Goal: Navigation & Orientation: Find specific page/section

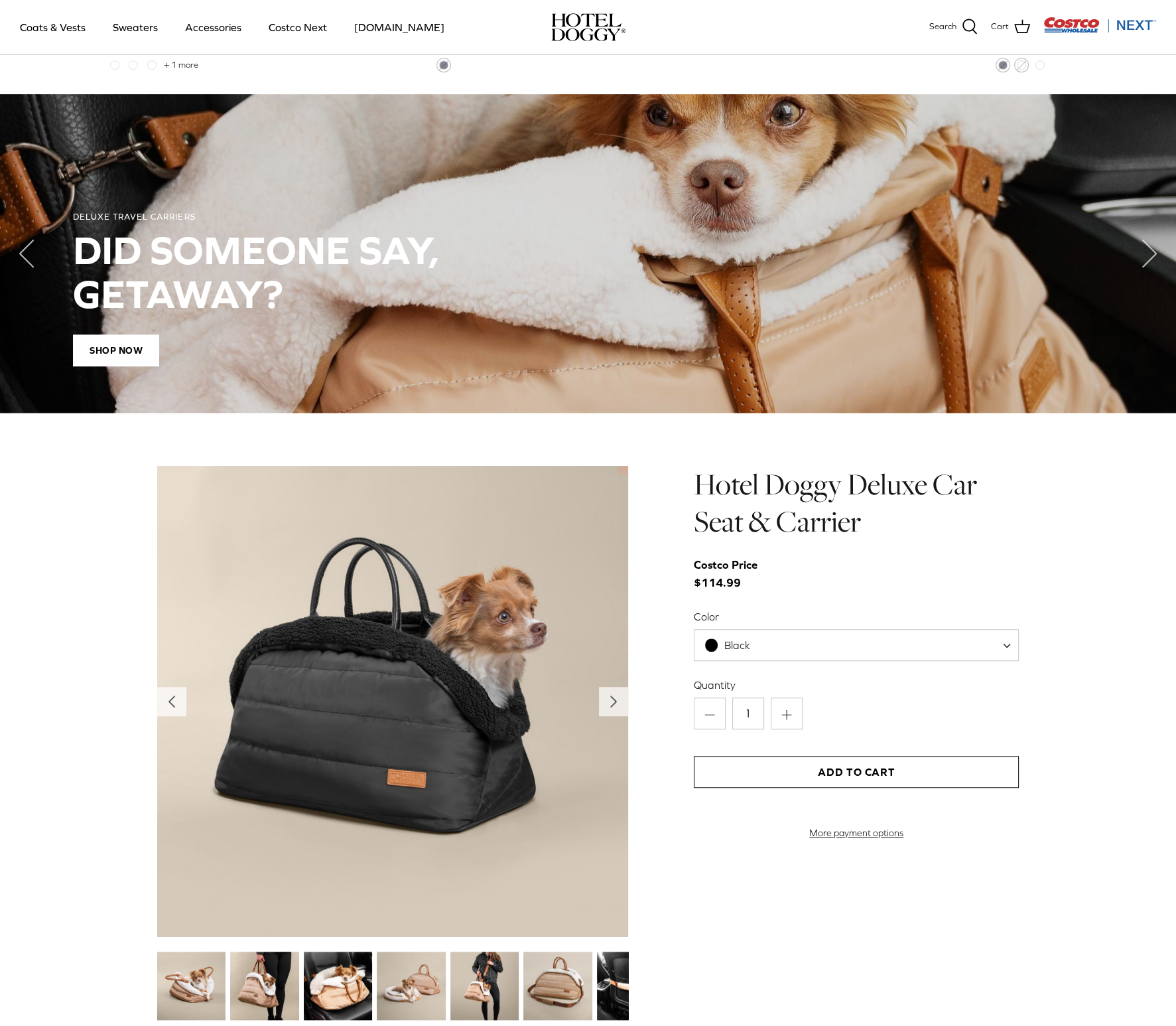
scroll to position [1322, 0]
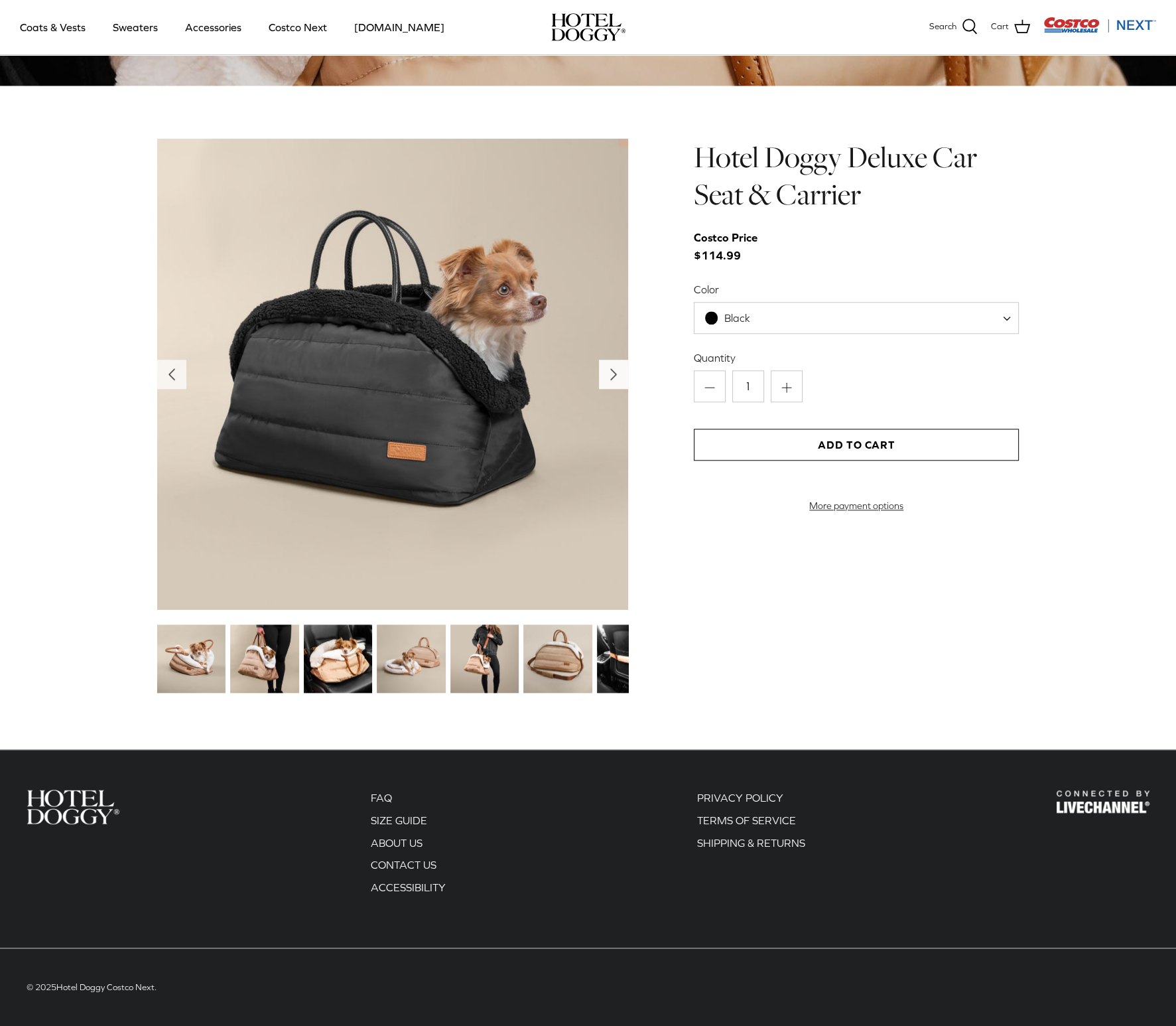
click at [615, 369] on icon "Right" at bounding box center [614, 374] width 21 height 21
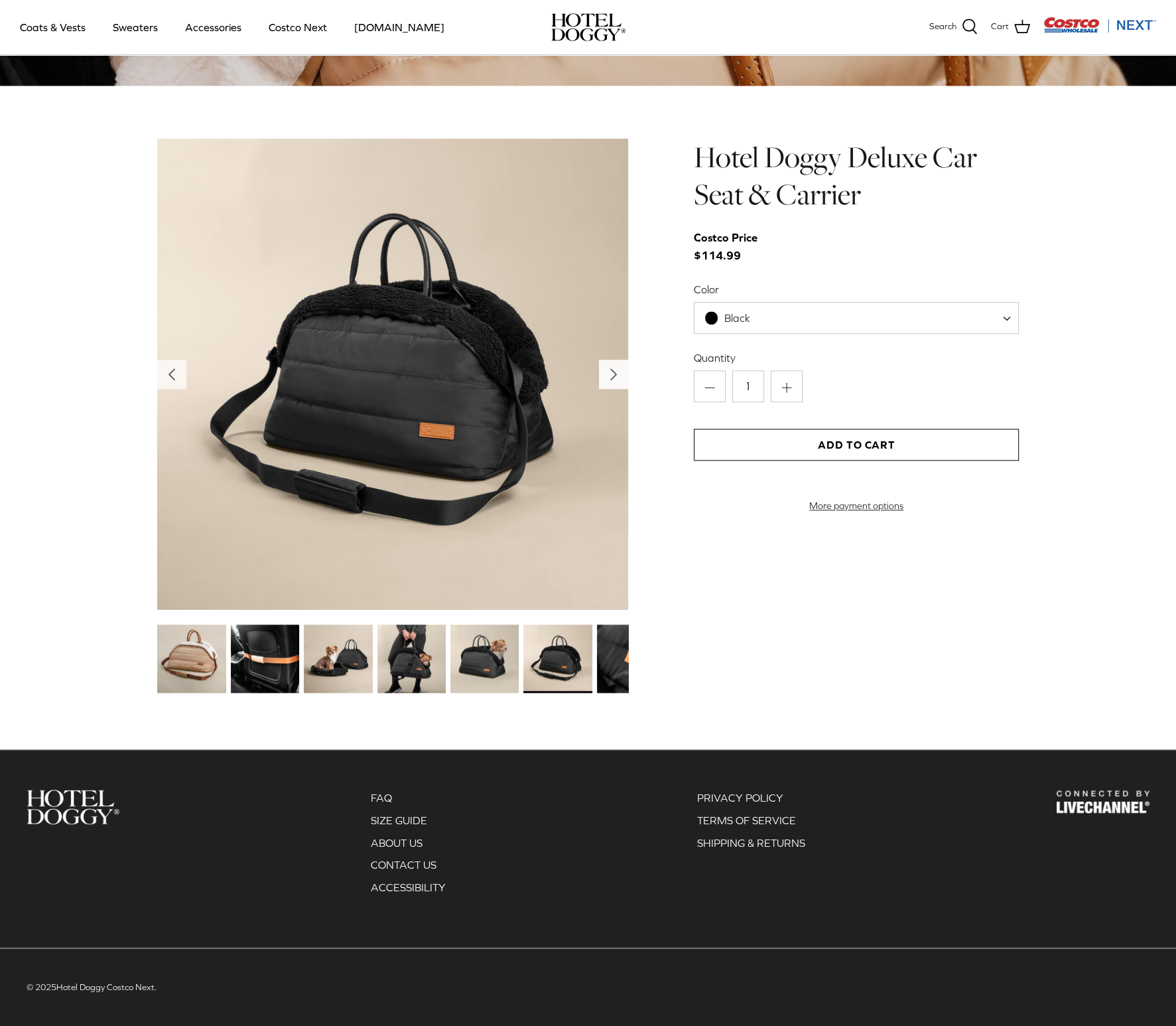
click at [614, 369] on icon "Right" at bounding box center [614, 374] width 21 height 21
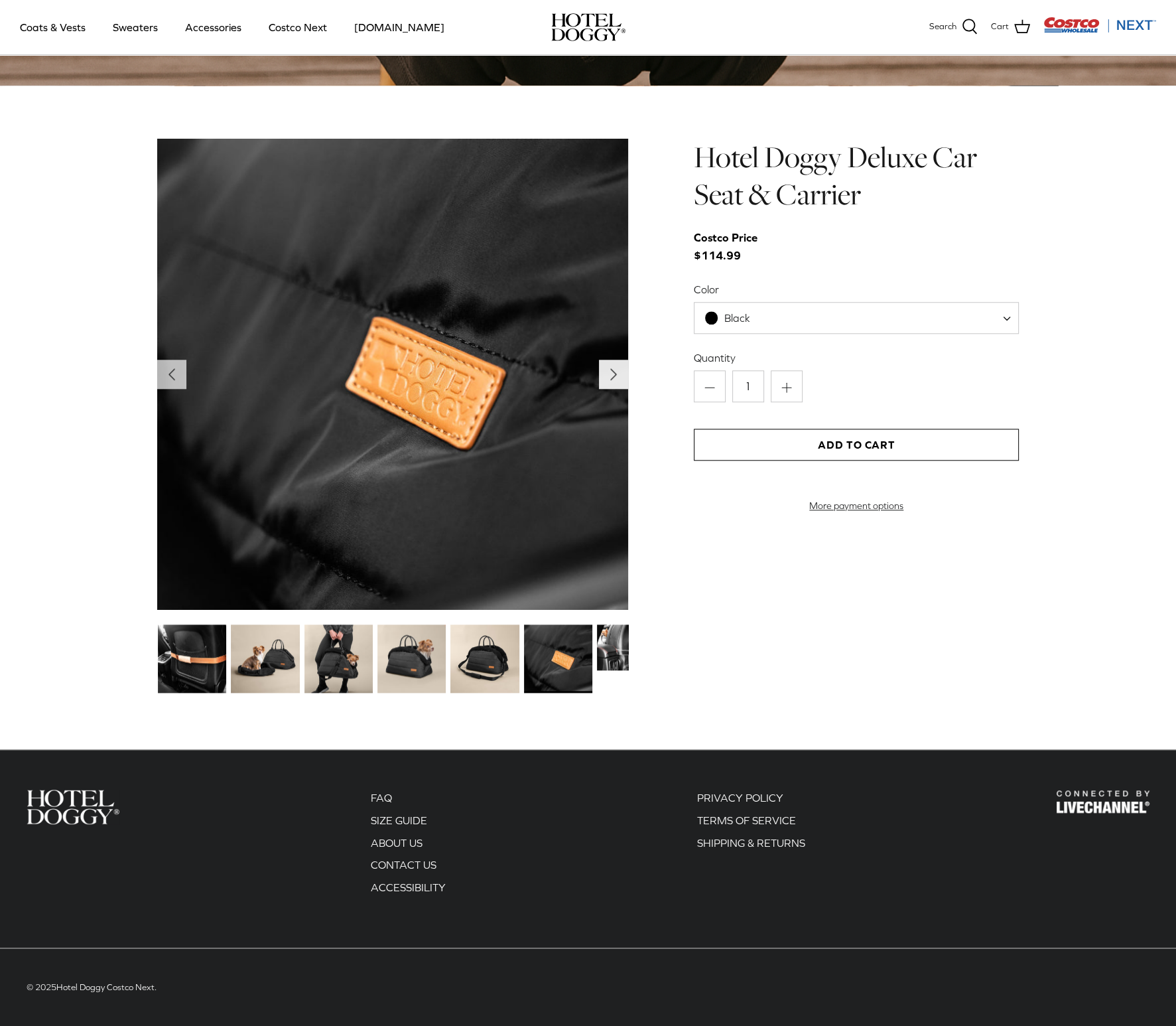
click at [614, 369] on icon "Right" at bounding box center [614, 374] width 21 height 21
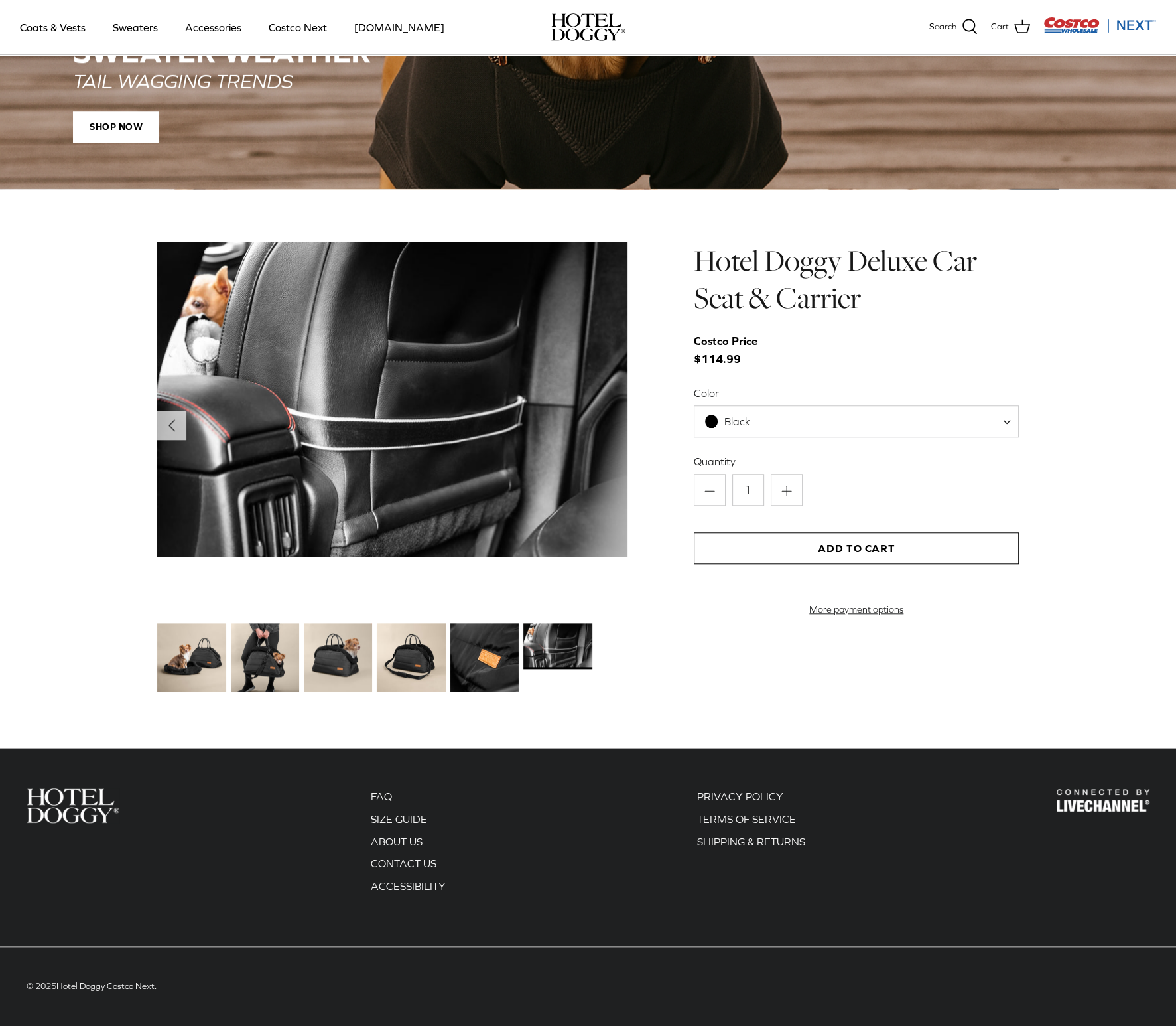
scroll to position [1169, 0]
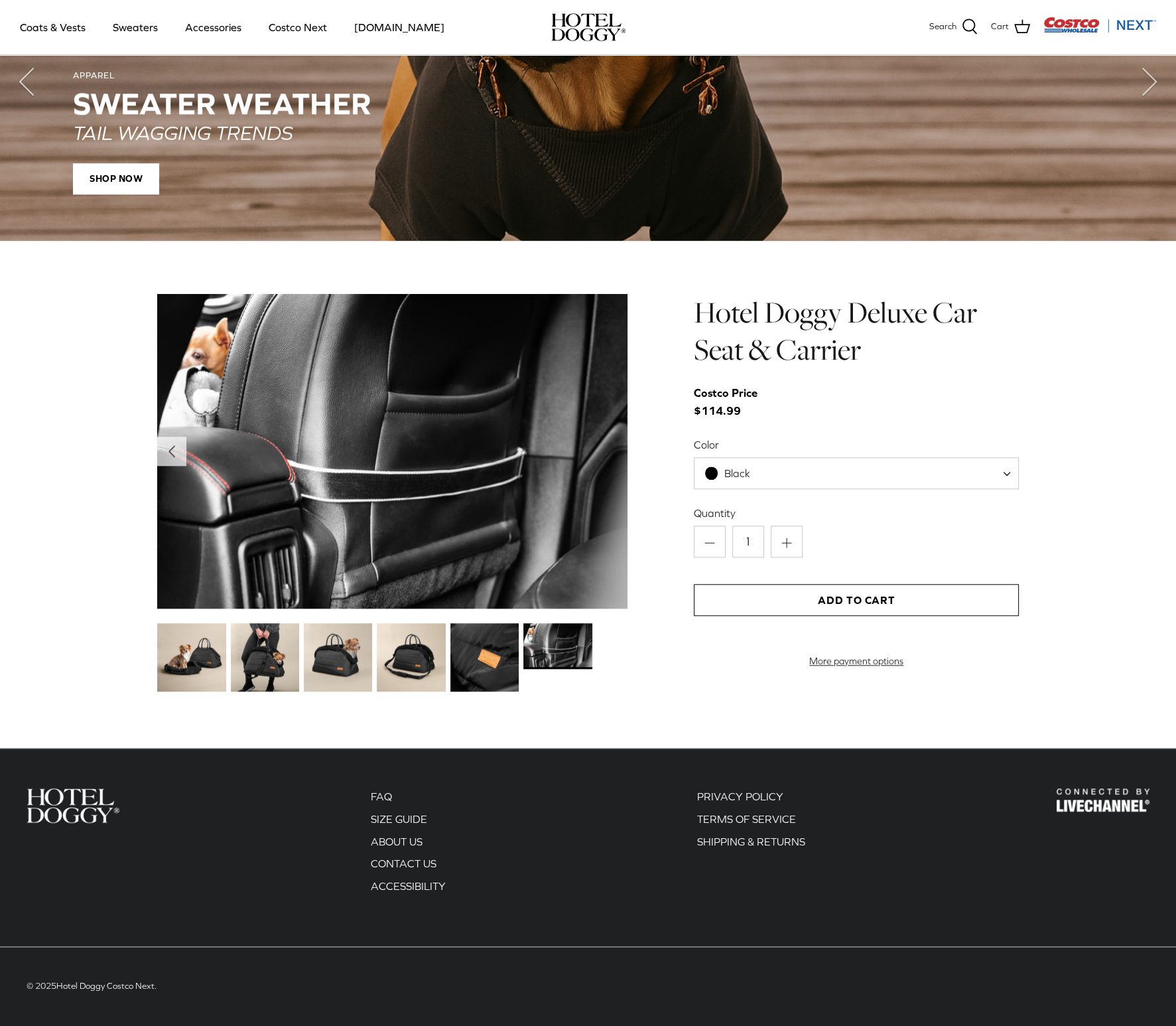
click at [449, 645] on div at bounding box center [481, 658] width 68 height 73
click at [425, 650] on img at bounding box center [411, 657] width 68 height 68
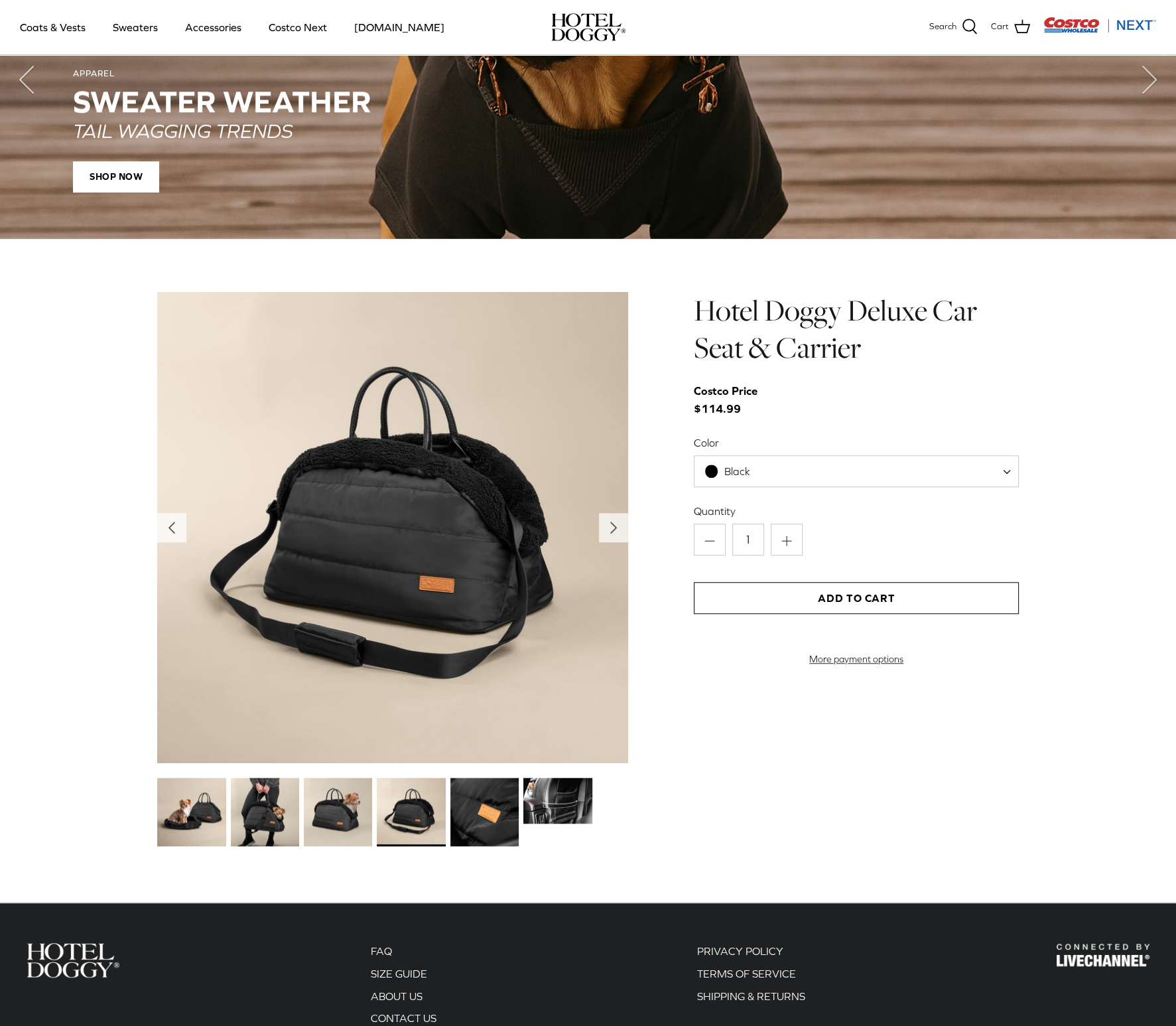
click at [327, 809] on img at bounding box center [338, 812] width 68 height 68
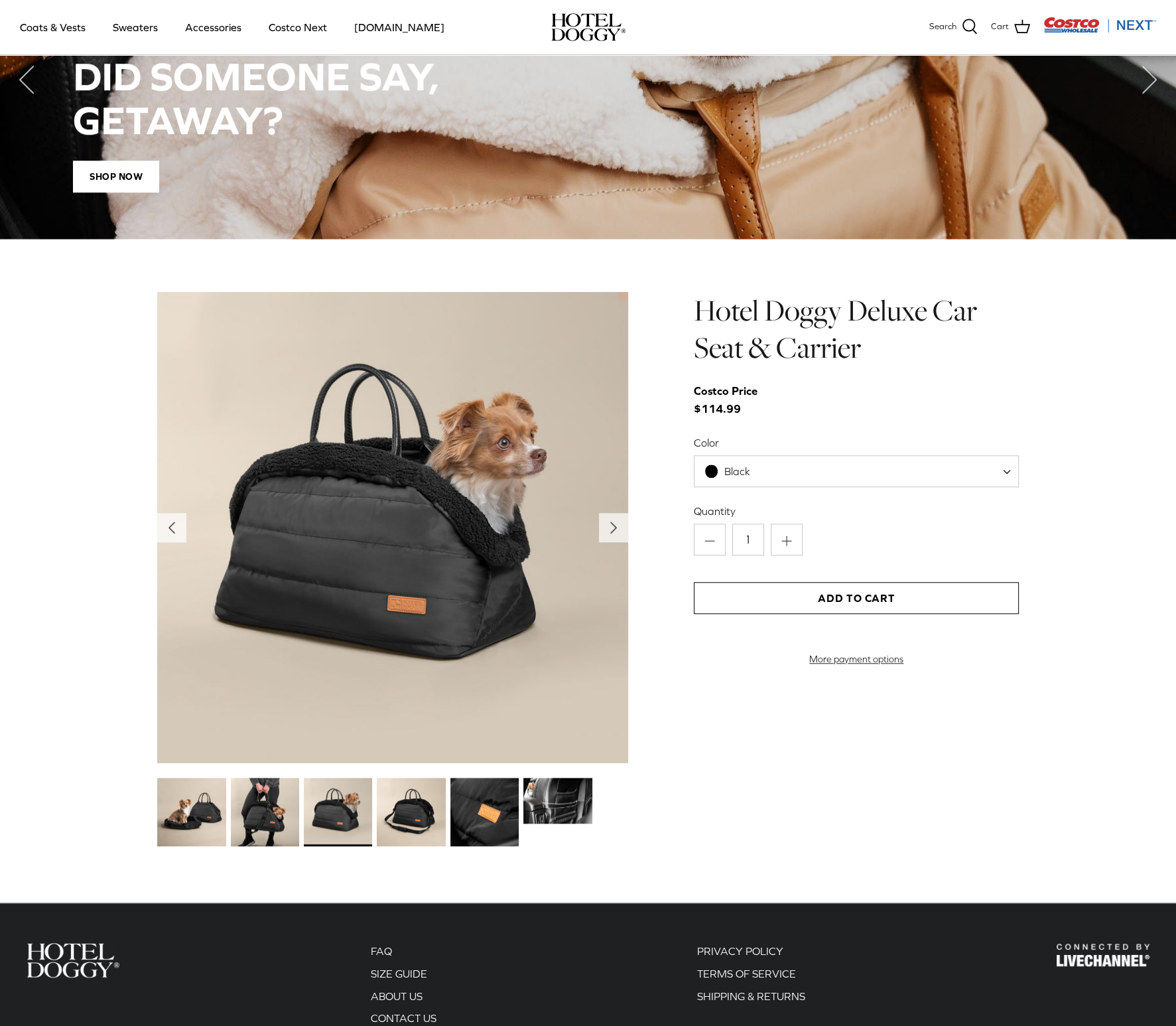
click at [239, 806] on img at bounding box center [265, 812] width 68 height 68
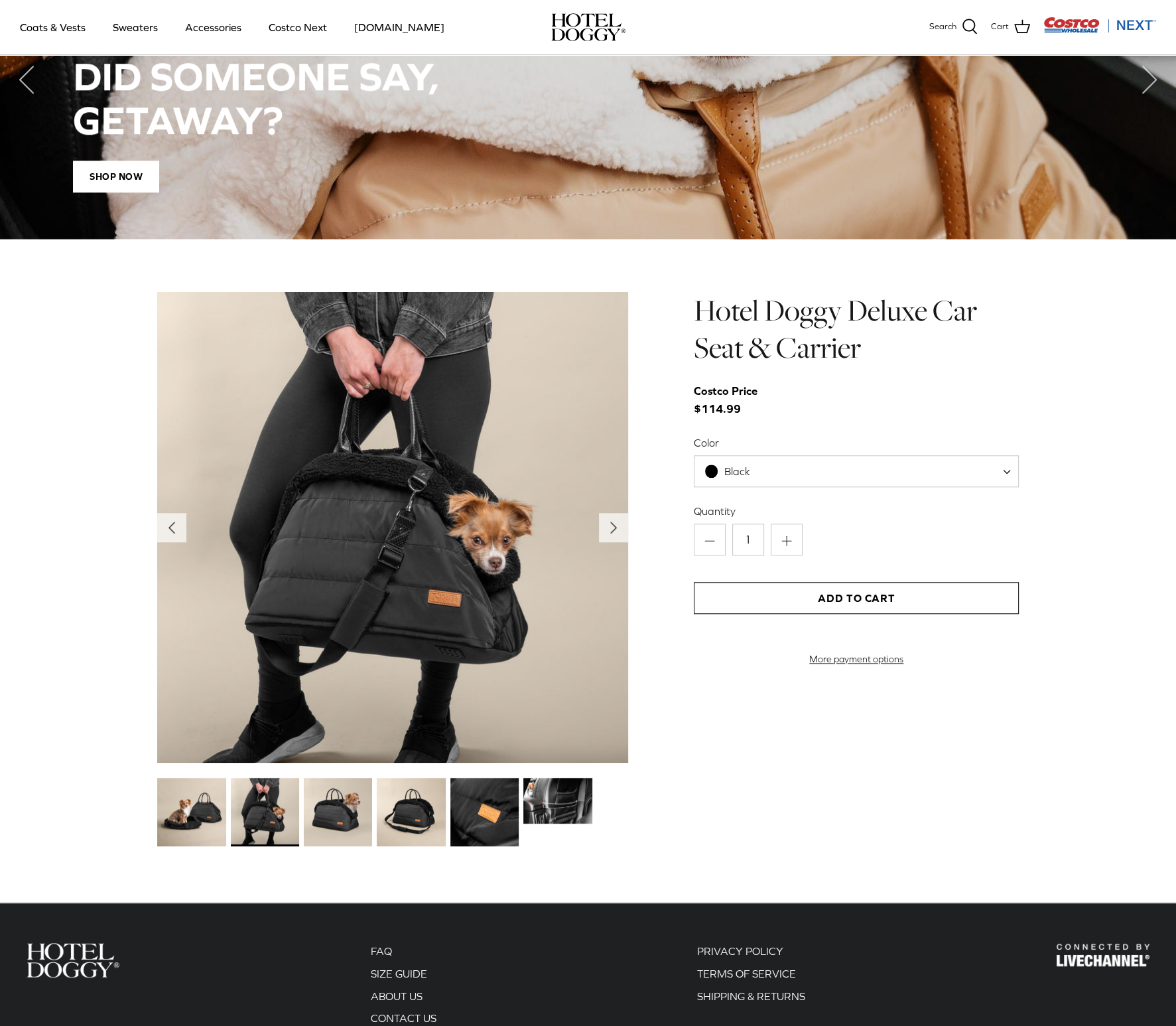
click at [198, 814] on img at bounding box center [191, 812] width 68 height 68
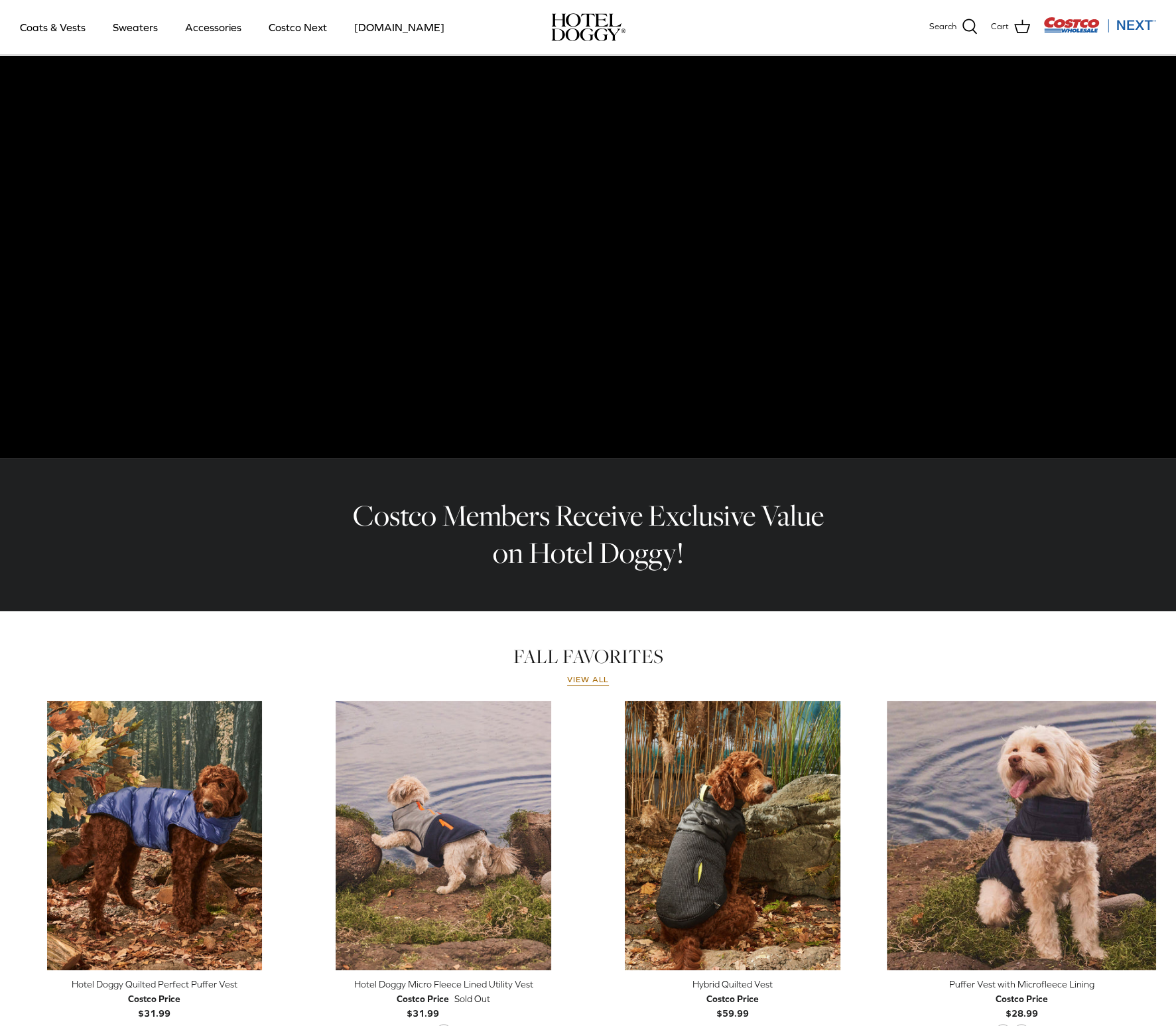
scroll to position [0, 0]
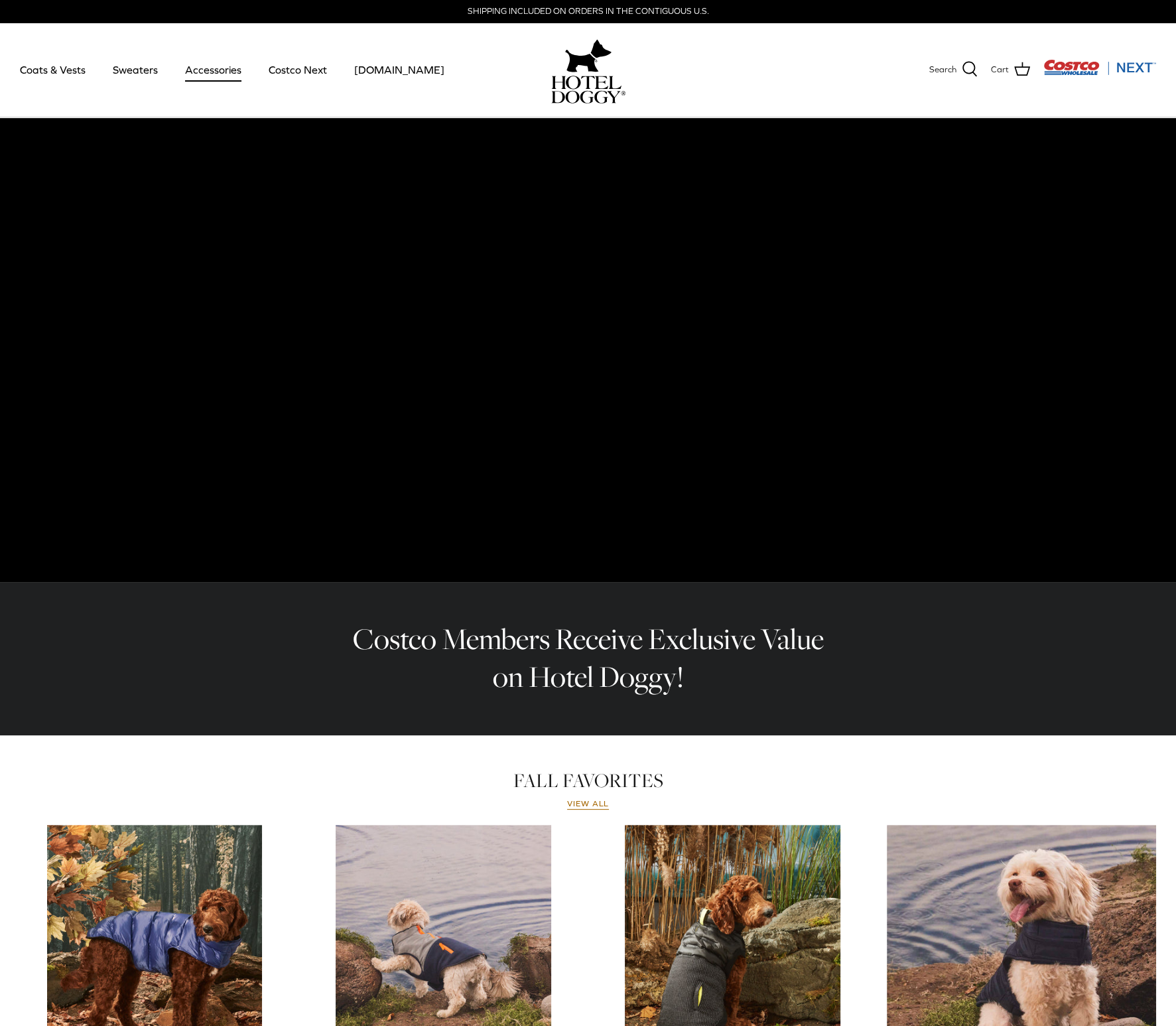
click at [215, 68] on link "Accessories" at bounding box center [213, 69] width 80 height 45
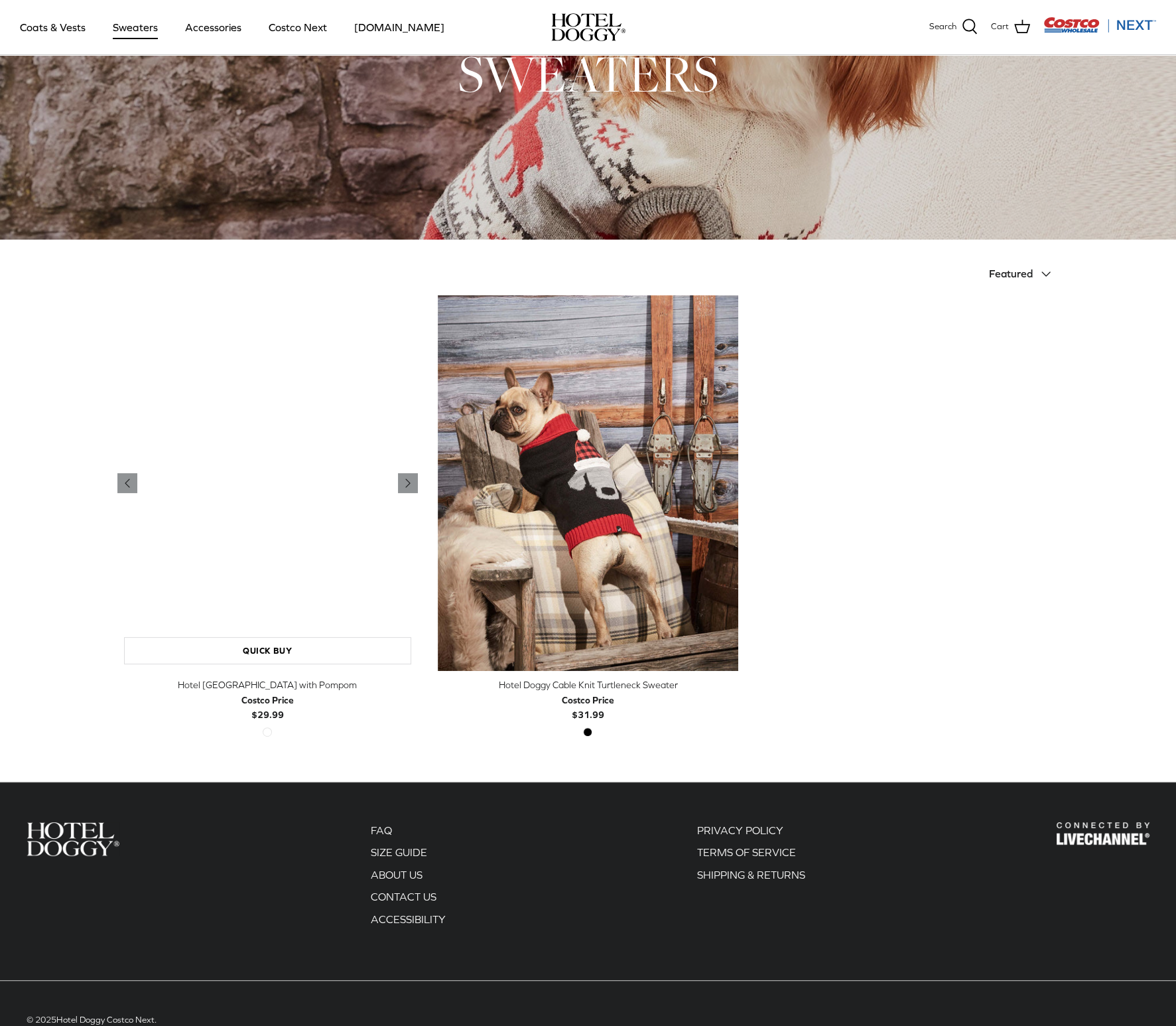
scroll to position [146, 0]
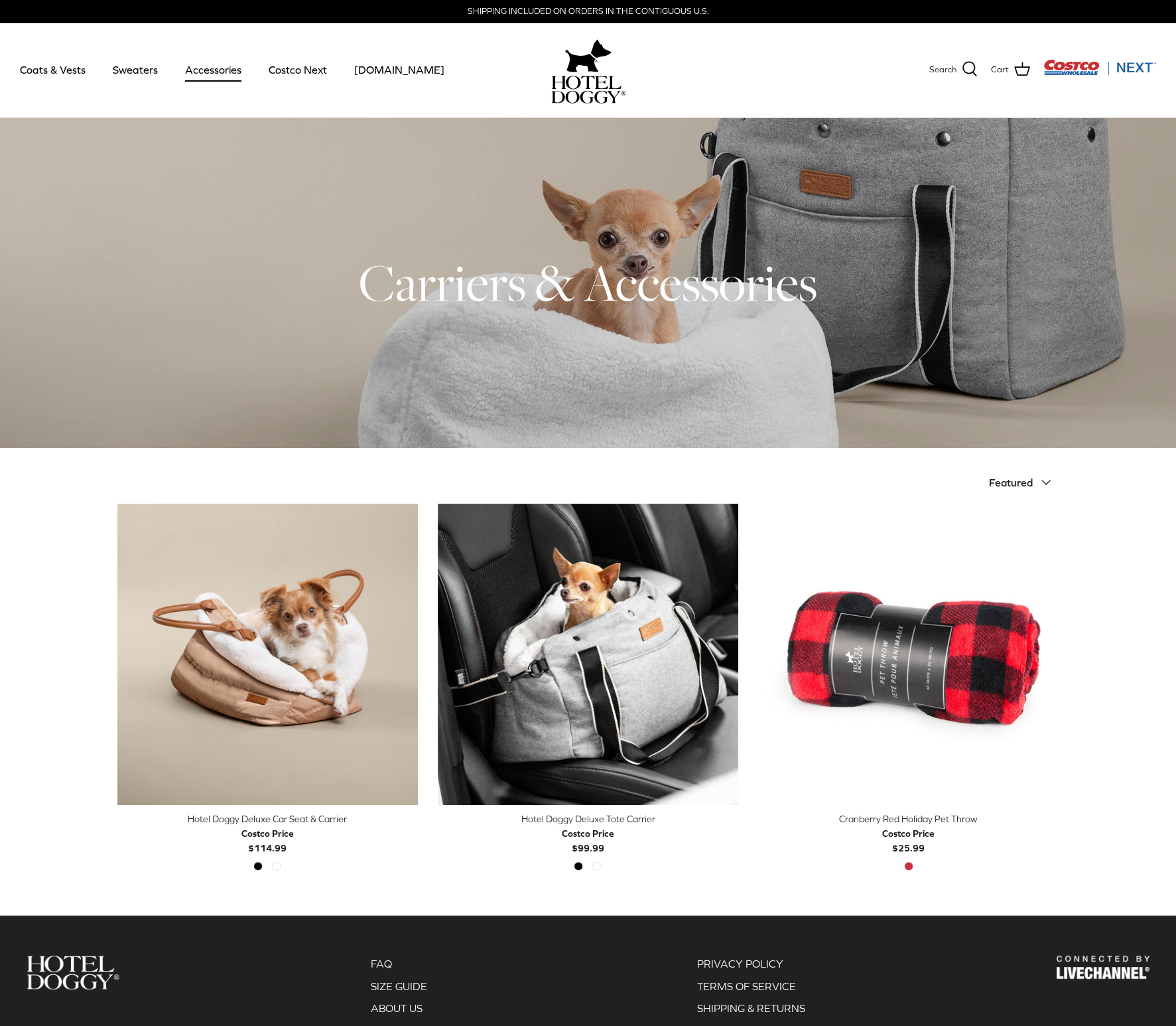
scroll to position [71, 0]
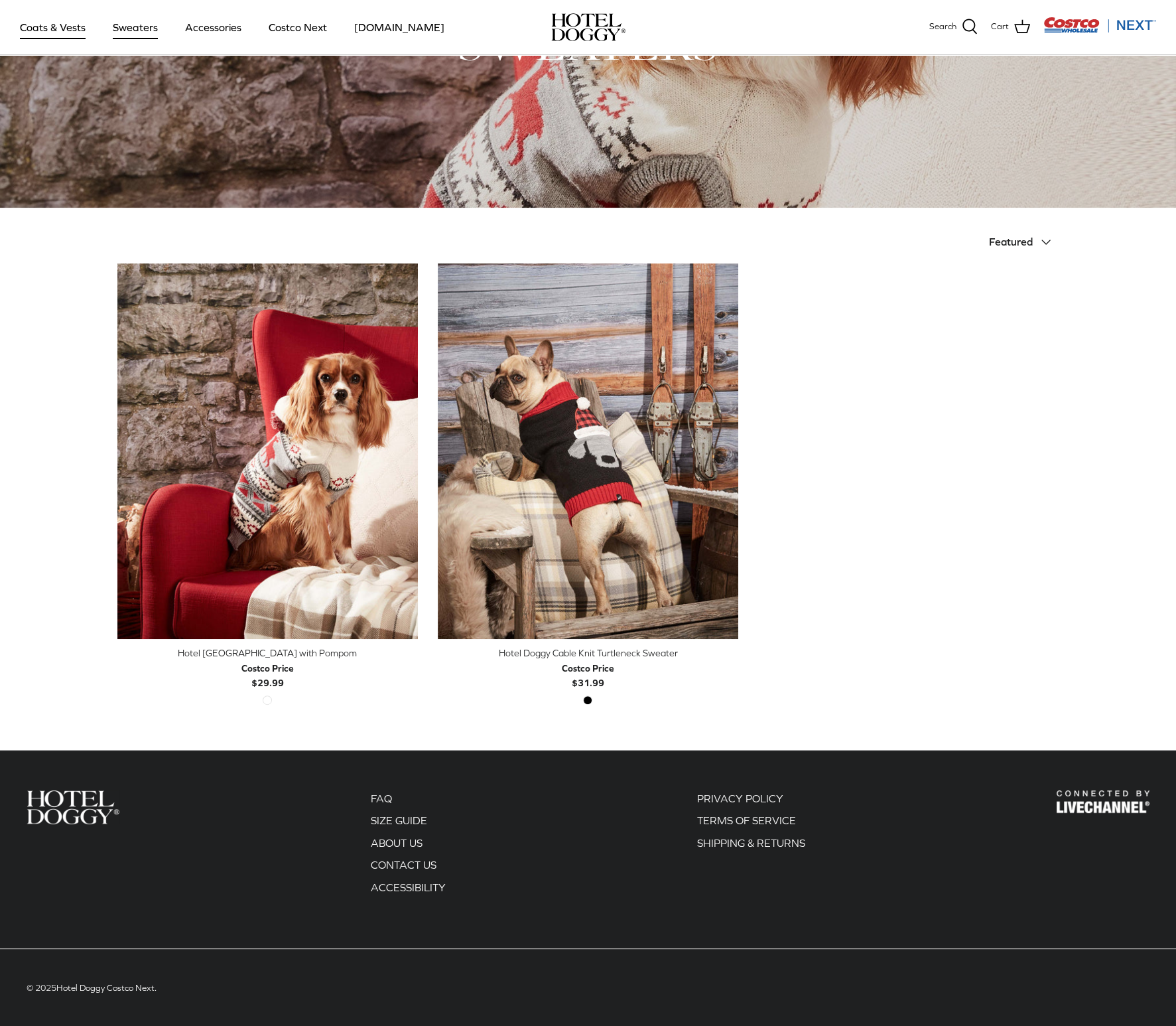
click at [69, 34] on link "Coats & Vests" at bounding box center [53, 27] width 89 height 45
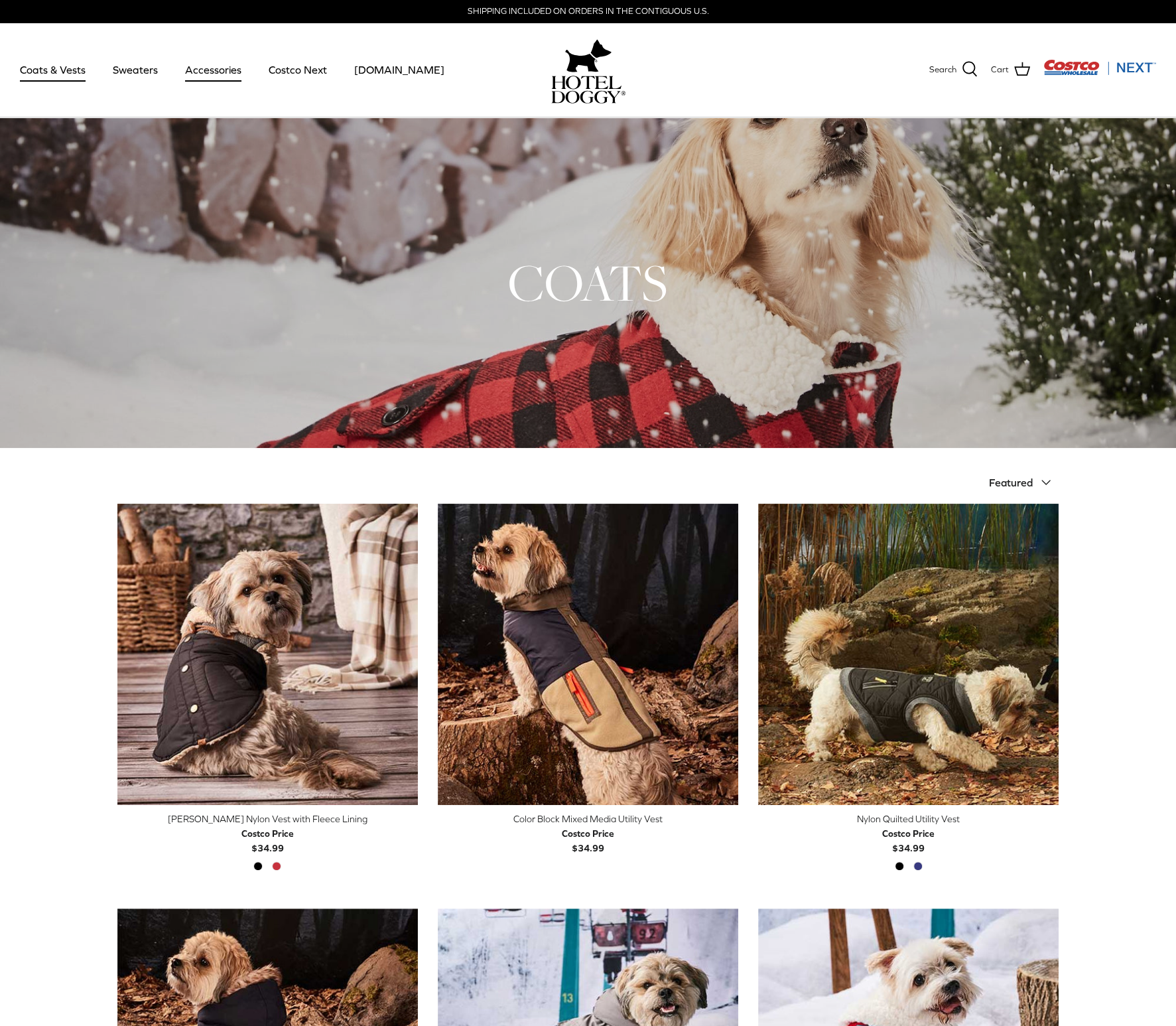
click at [193, 73] on link "Accessories" at bounding box center [213, 69] width 80 height 45
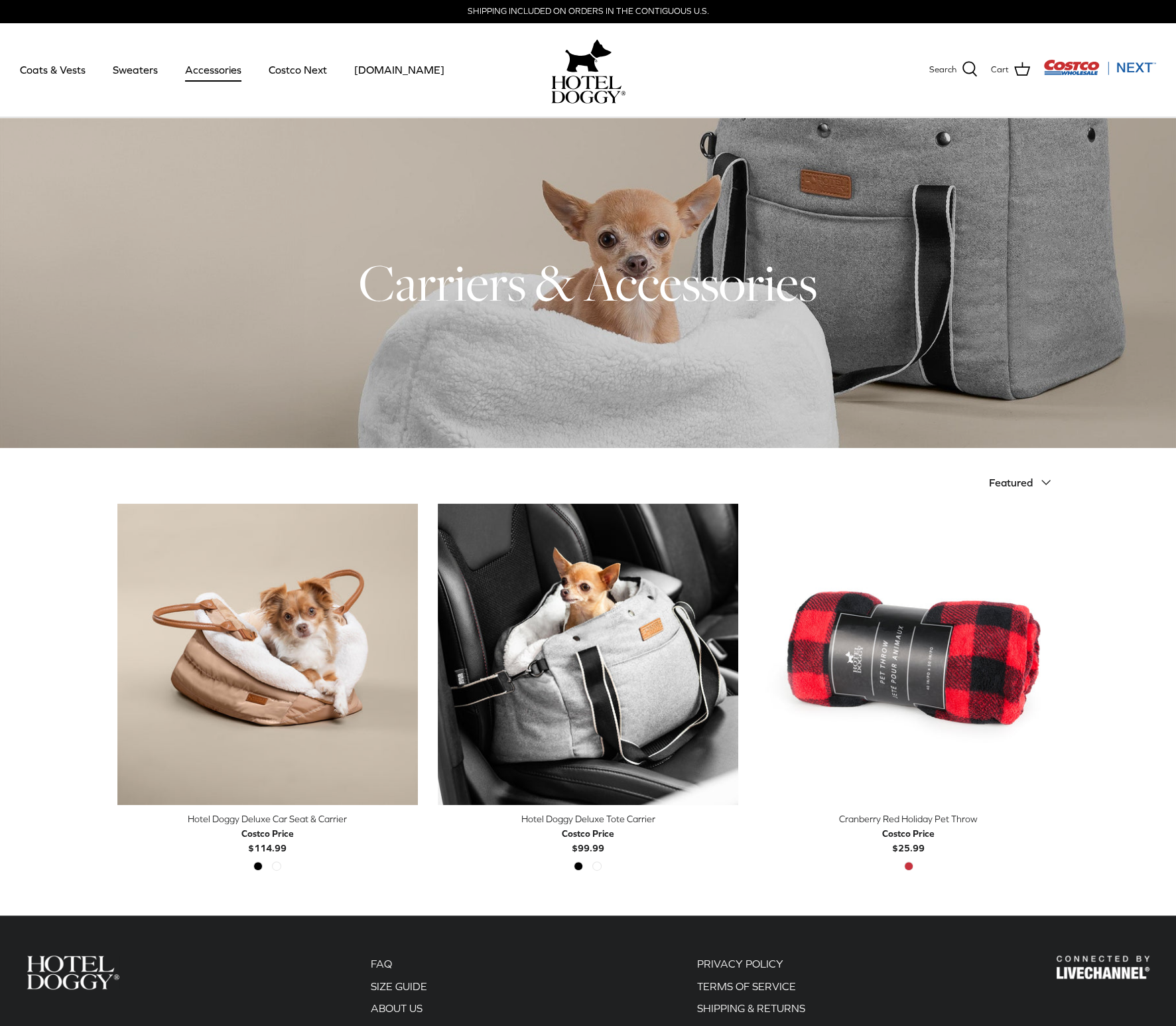
click at [77, 511] on div "Carriers & Accessories Sort by Featured Down Featured Best selling Alphabetical…" at bounding box center [588, 506] width 1176 height 778
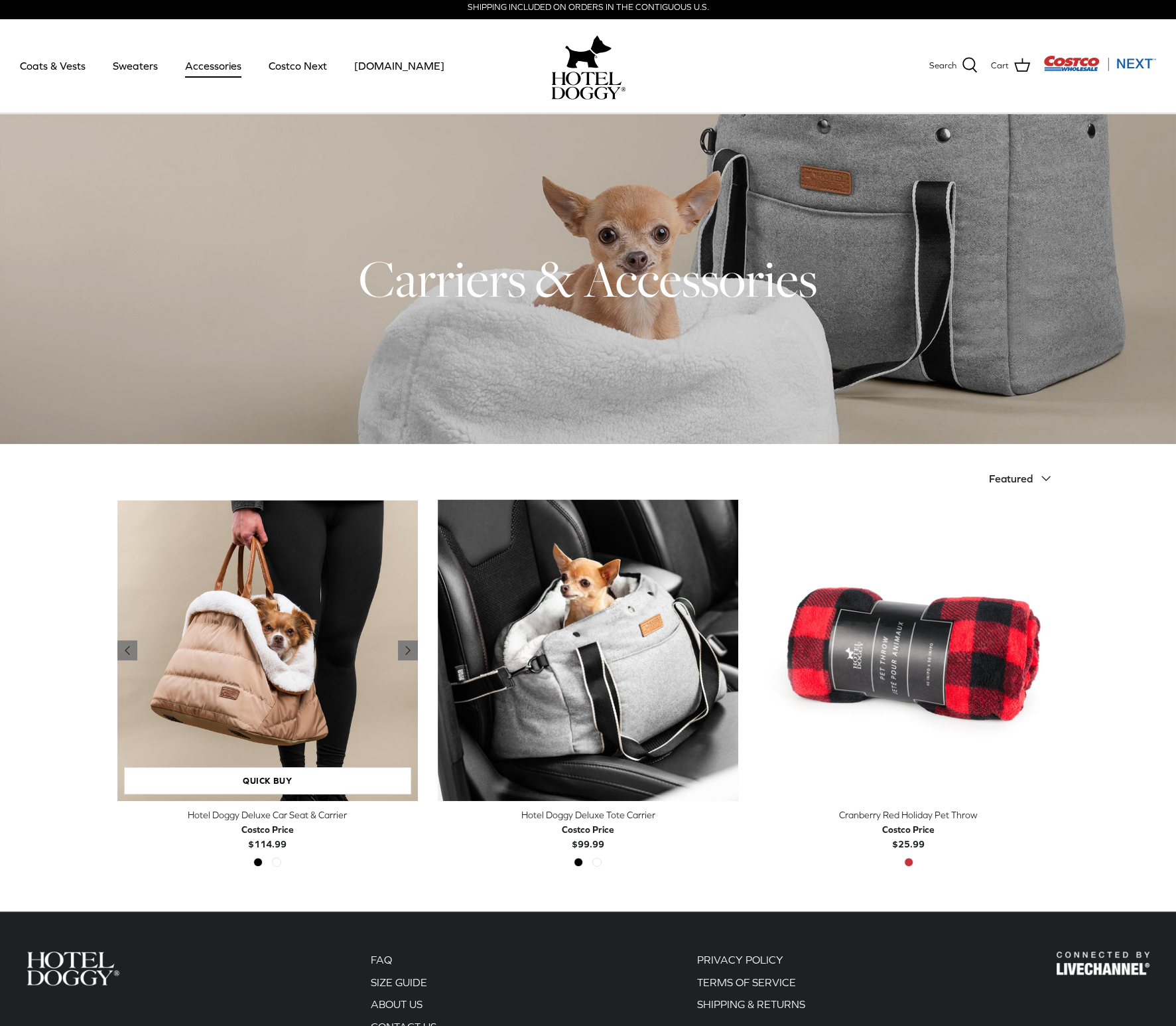
scroll to position [3, 0]
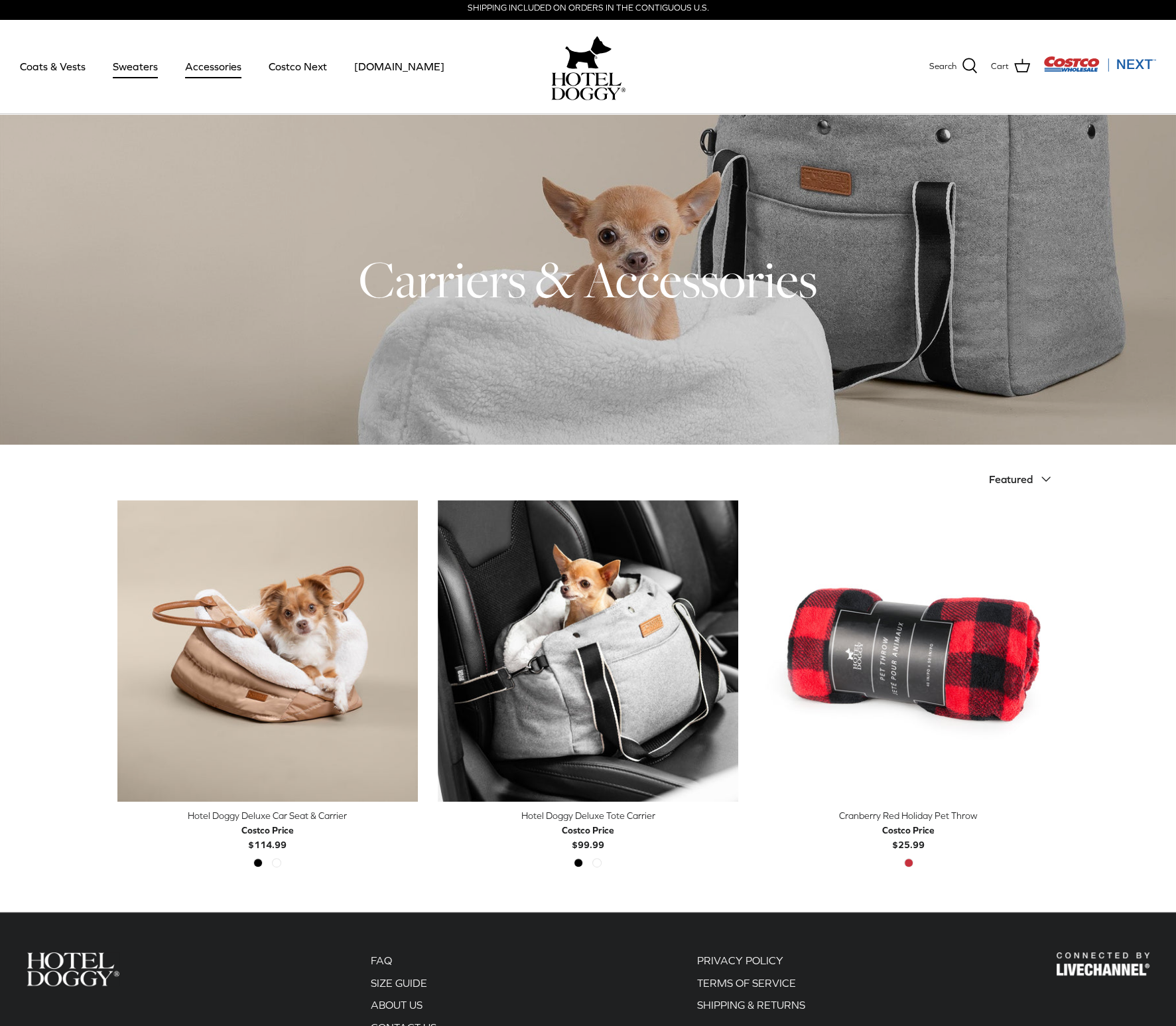
click at [140, 63] on link "Sweaters" at bounding box center [136, 66] width 69 height 45
